Goal: Communication & Community: Connect with others

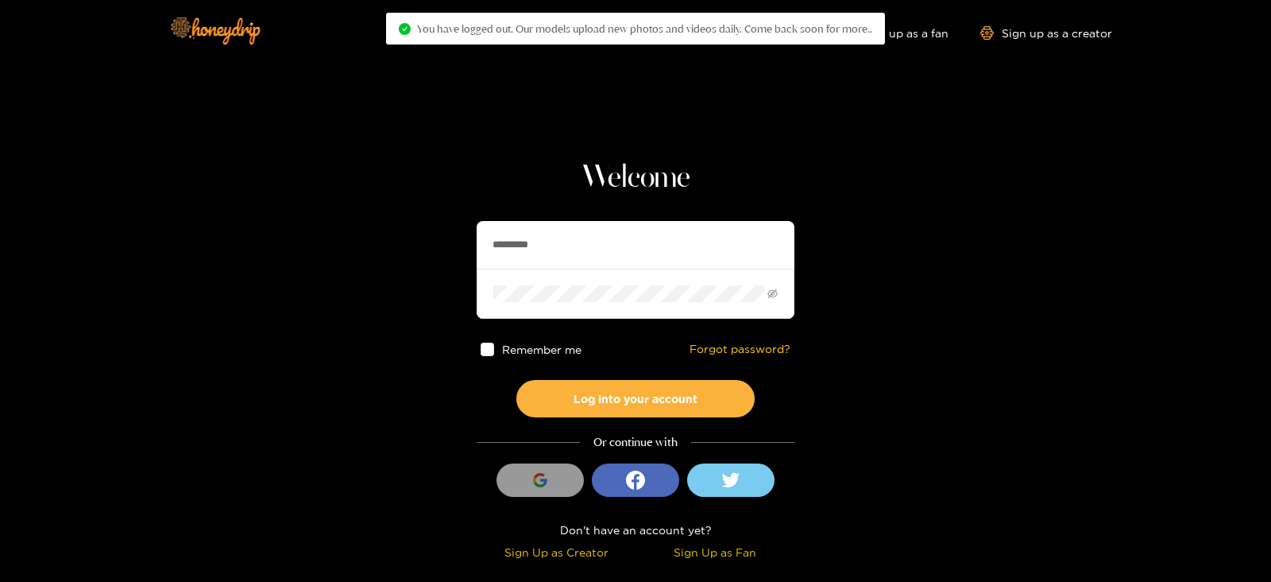
click at [729, 260] on input "*********" at bounding box center [636, 245] width 318 height 48
click at [516, 380] on button "Log into your account" at bounding box center [635, 398] width 238 height 37
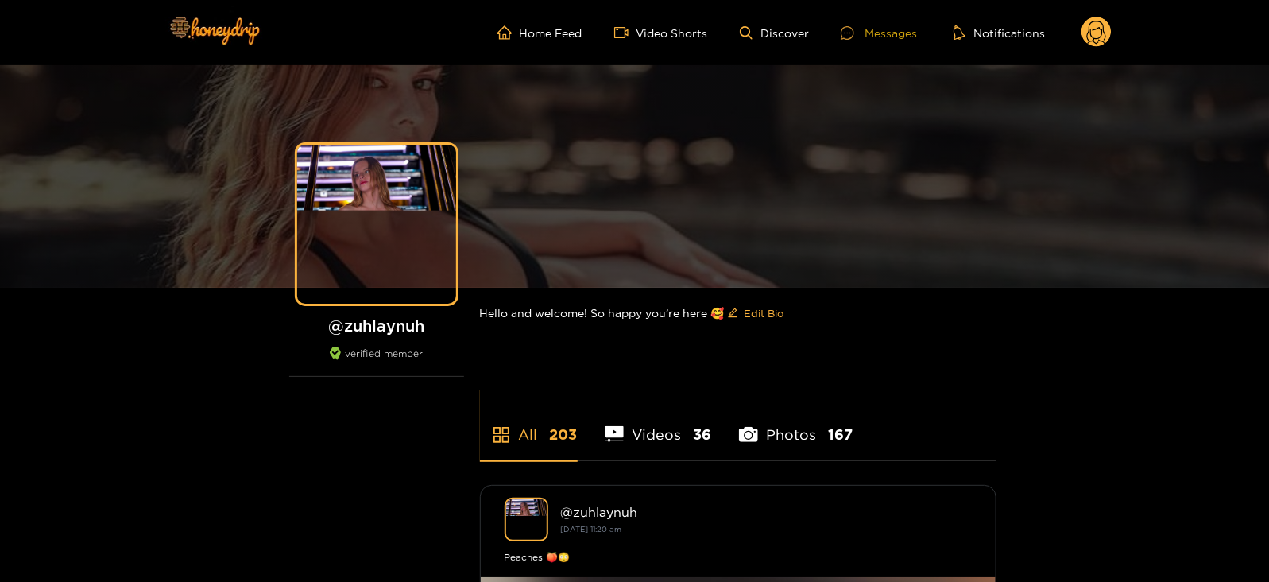
click at [878, 32] on div "Messages" at bounding box center [879, 33] width 76 height 18
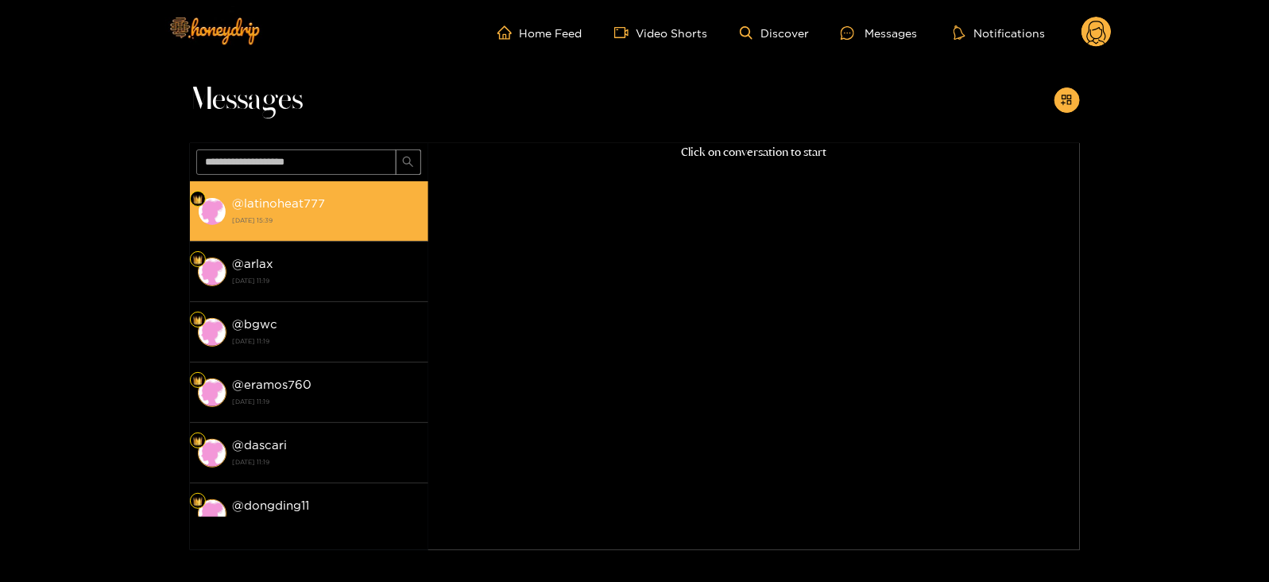
click at [371, 228] on div "@ latinoheat777 [DATE] 15:39" at bounding box center [326, 211] width 187 height 36
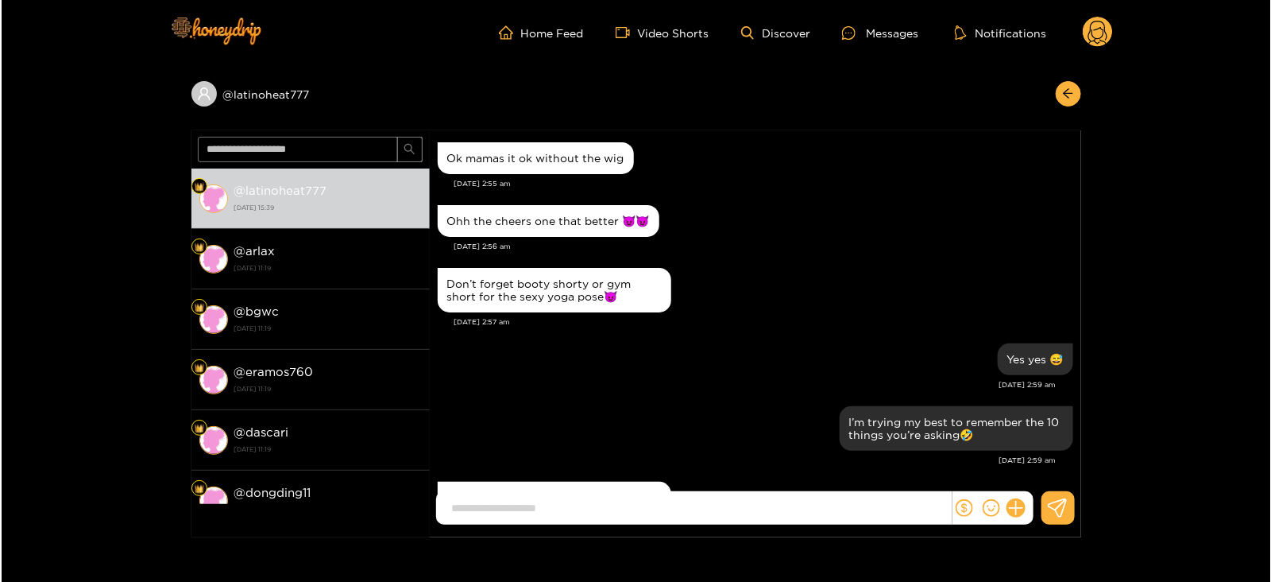
scroll to position [1722, 0]
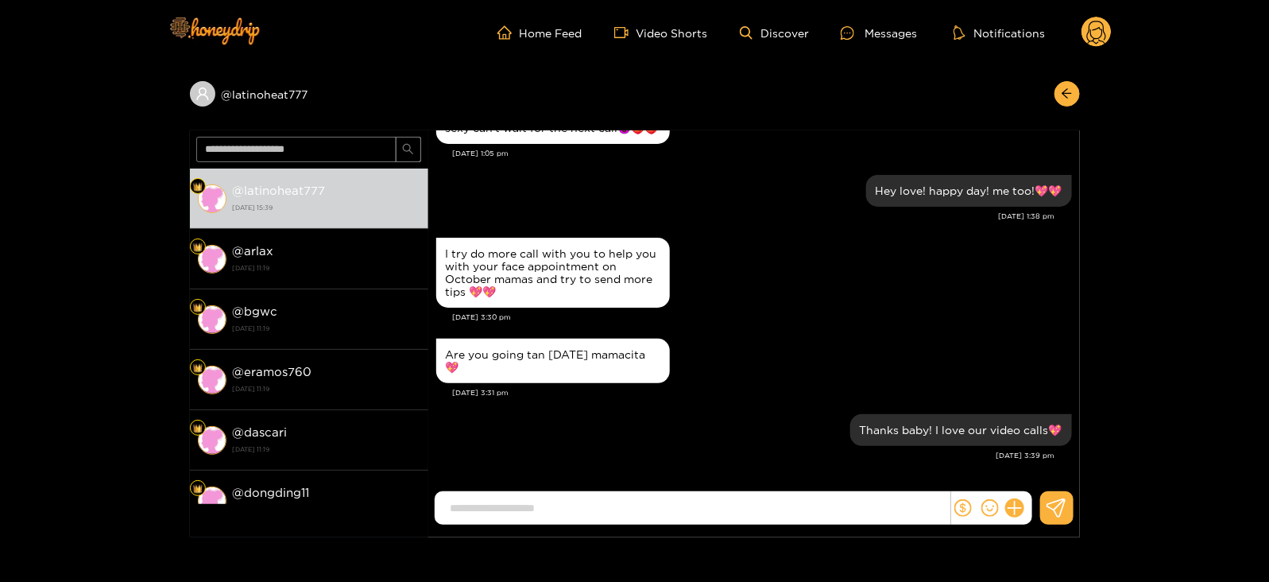
click at [1087, 37] on icon at bounding box center [1096, 35] width 19 height 28
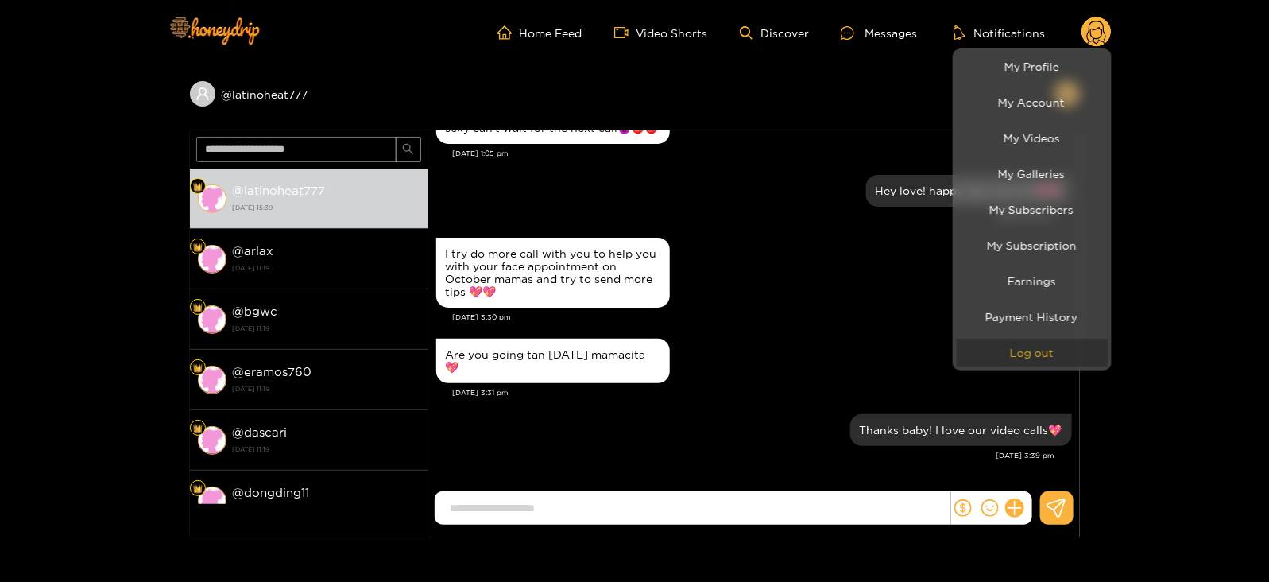
click at [1038, 347] on button "Log out" at bounding box center [1032, 352] width 151 height 28
